Goal: Browse casually: Explore the website without a specific task or goal

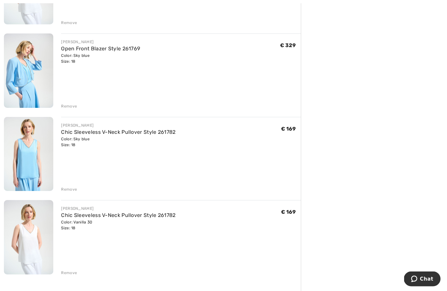
scroll to position [301, 0]
click at [64, 271] on div "Remove" at bounding box center [69, 273] width 16 height 6
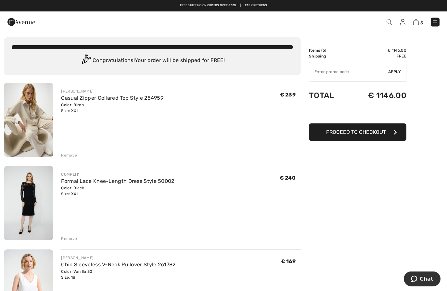
scroll to position [0, 0]
